Goal: Find specific page/section: Find specific page/section

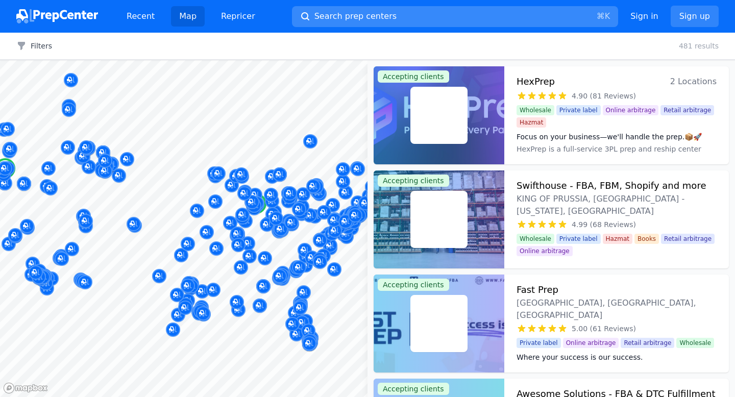
click at [338, 8] on button "Search prep centers ⌘ K" at bounding box center [455, 16] width 326 height 21
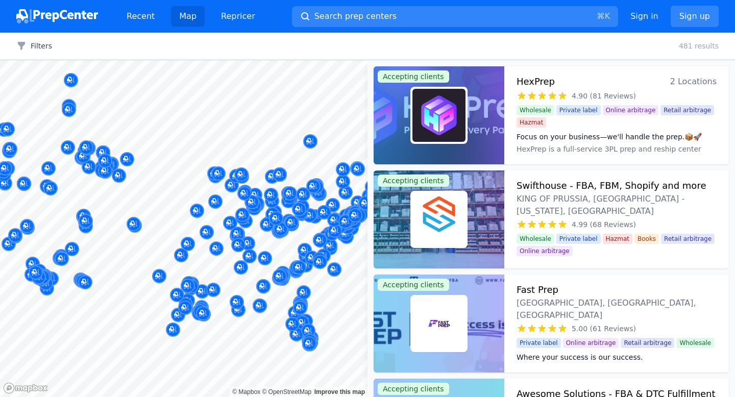
click at [387, 15] on div at bounding box center [367, 198] width 735 height 397
click at [371, 19] on div at bounding box center [367, 198] width 735 height 397
click at [370, 17] on div at bounding box center [367, 198] width 735 height 397
click at [146, 18] on div at bounding box center [367, 198] width 735 height 397
click at [320, 14] on div at bounding box center [367, 198] width 735 height 397
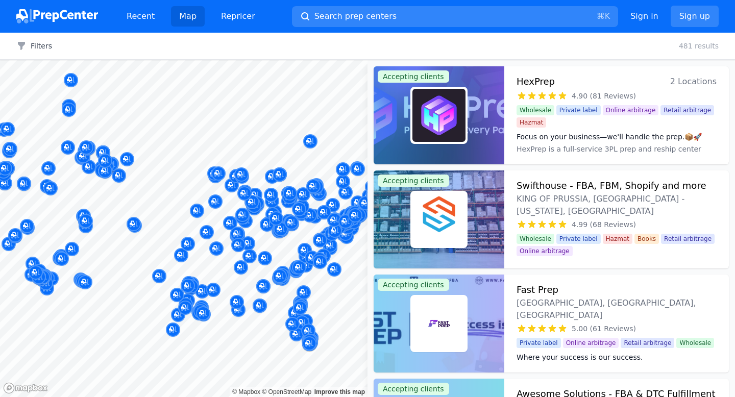
click at [322, 17] on div at bounding box center [367, 198] width 735 height 397
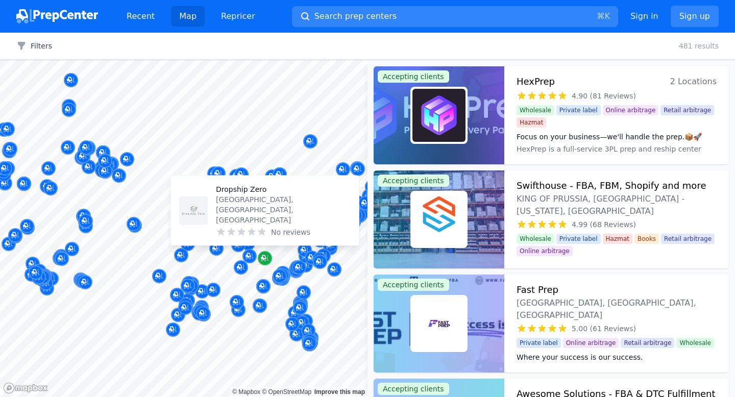
click at [267, 262] on icon "Map marker" at bounding box center [265, 258] width 8 height 10
click at [246, 194] on p "Dropship Zero" at bounding box center [283, 189] width 135 height 10
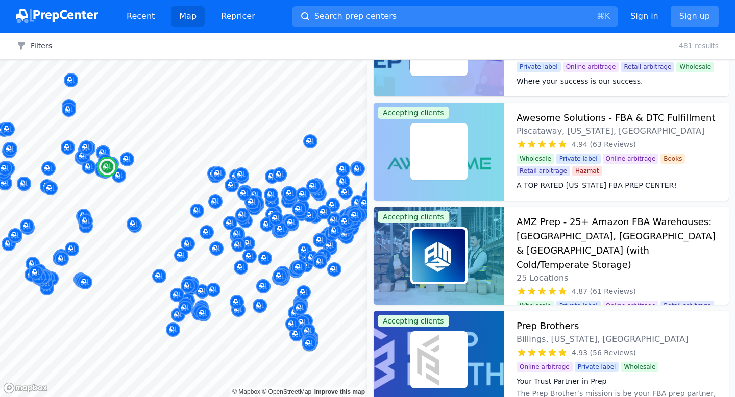
scroll to position [603, 0]
